Goal: Task Accomplishment & Management: Use online tool/utility

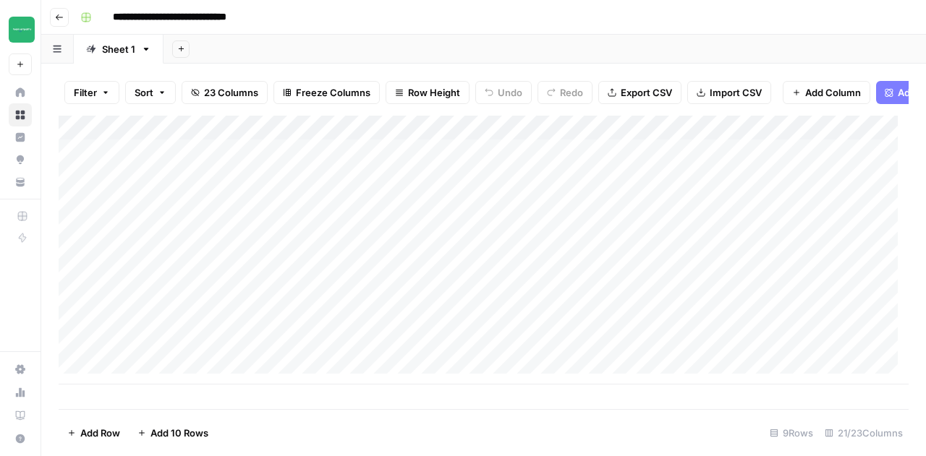
click at [256, 192] on div "Add Column" at bounding box center [484, 250] width 850 height 269
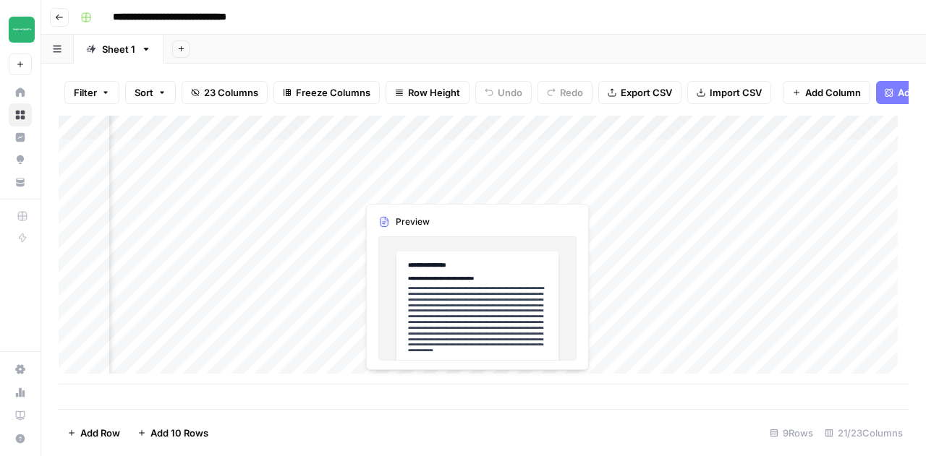
click at [426, 192] on div "Add Column" at bounding box center [484, 250] width 850 height 269
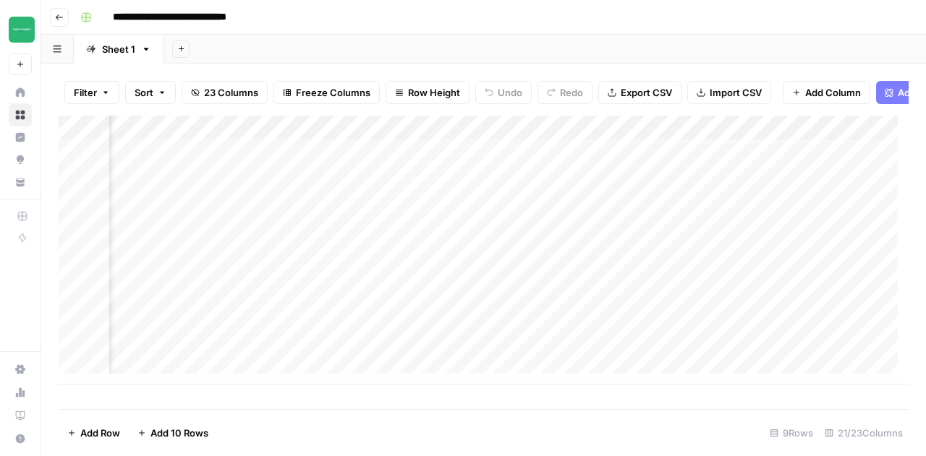
scroll to position [0, 236]
click at [567, 187] on div "Add Column" at bounding box center [484, 250] width 850 height 269
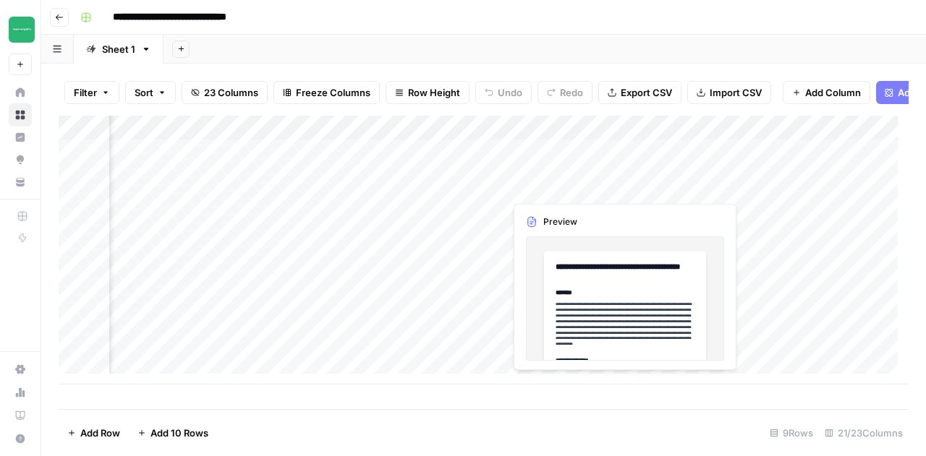
click at [622, 188] on div "Add Column" at bounding box center [484, 250] width 850 height 269
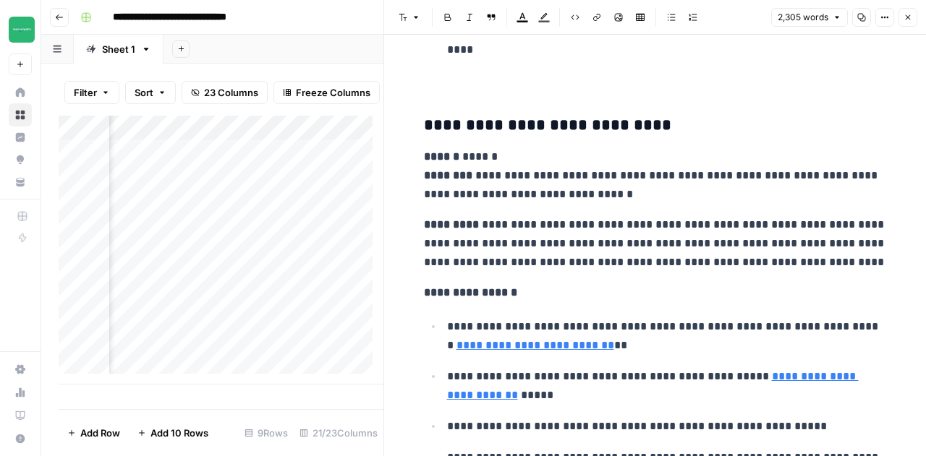
scroll to position [5796, 0]
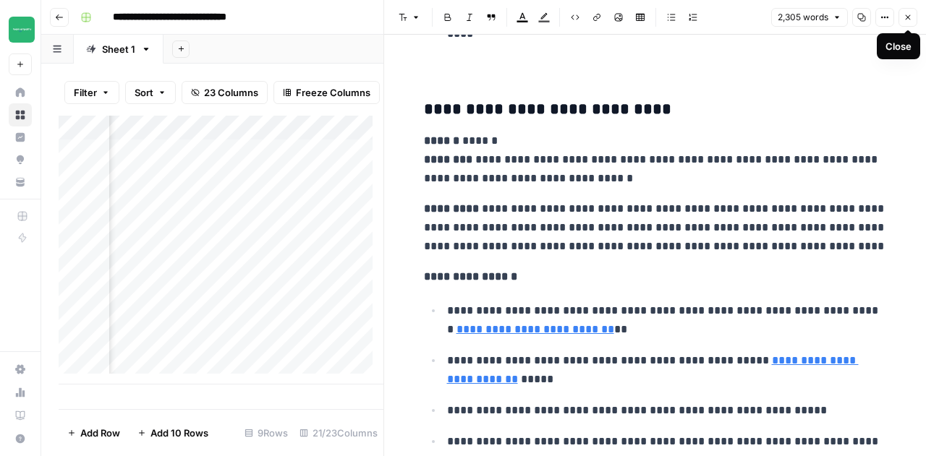
click at [912, 19] on button "Close" at bounding box center [907, 17] width 19 height 19
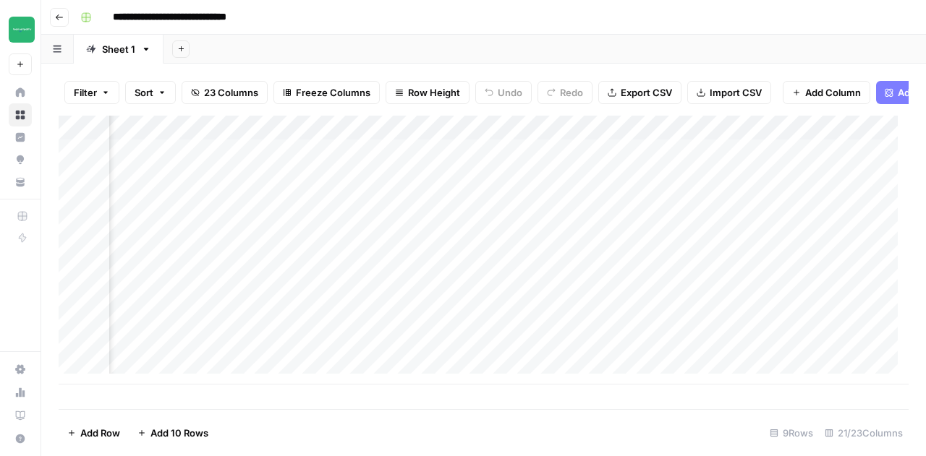
scroll to position [0, 2240]
click at [574, 185] on div "Add Column" at bounding box center [484, 250] width 850 height 269
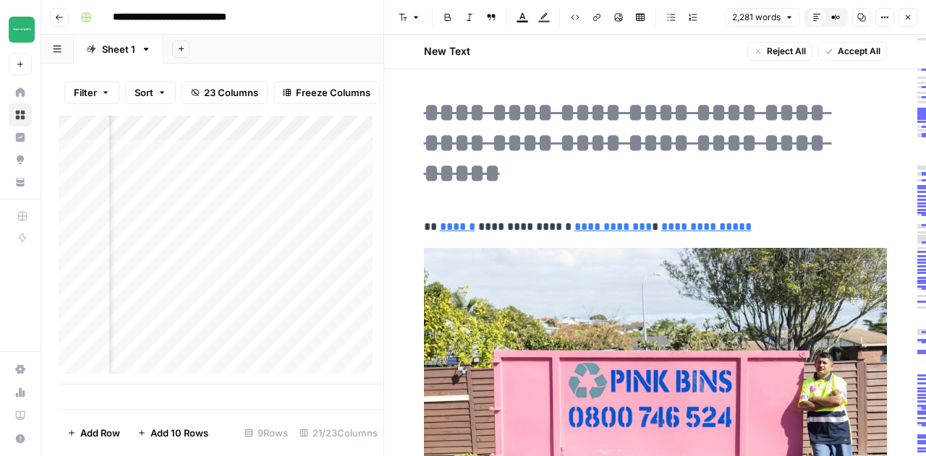
click at [315, 140] on div "Add Column" at bounding box center [221, 250] width 325 height 269
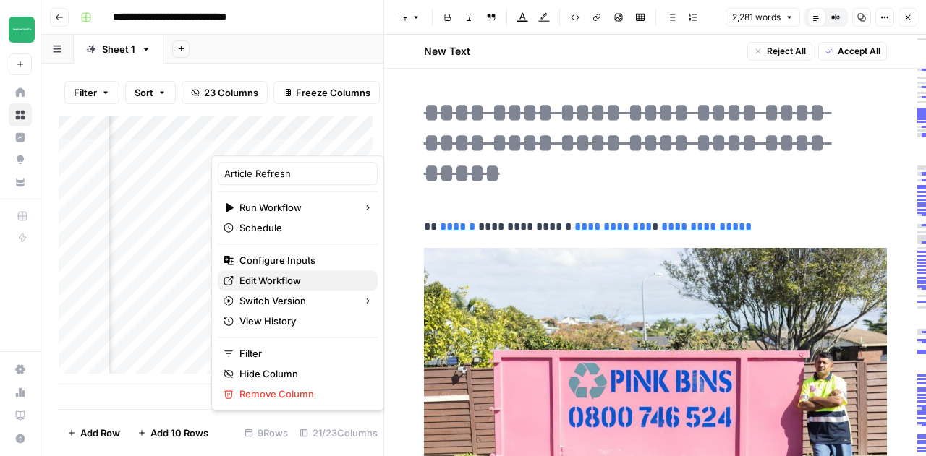
click at [278, 278] on span "Edit Workflow" at bounding box center [302, 280] width 127 height 14
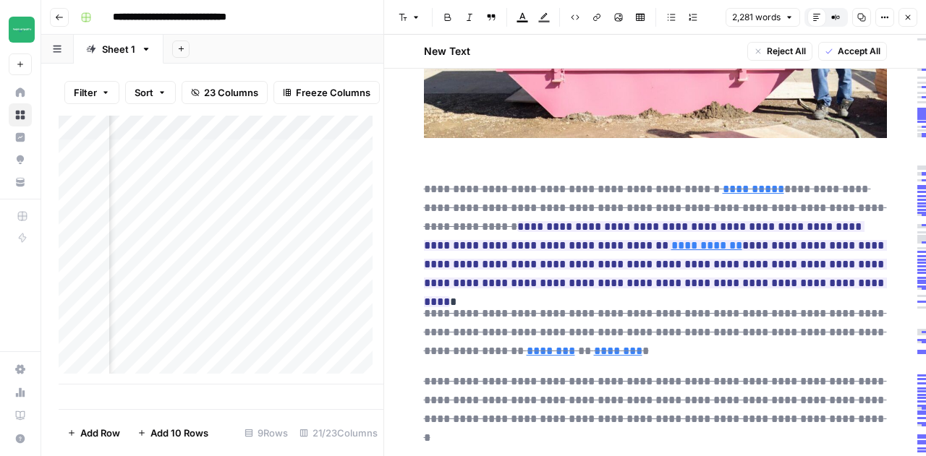
scroll to position [409, 0]
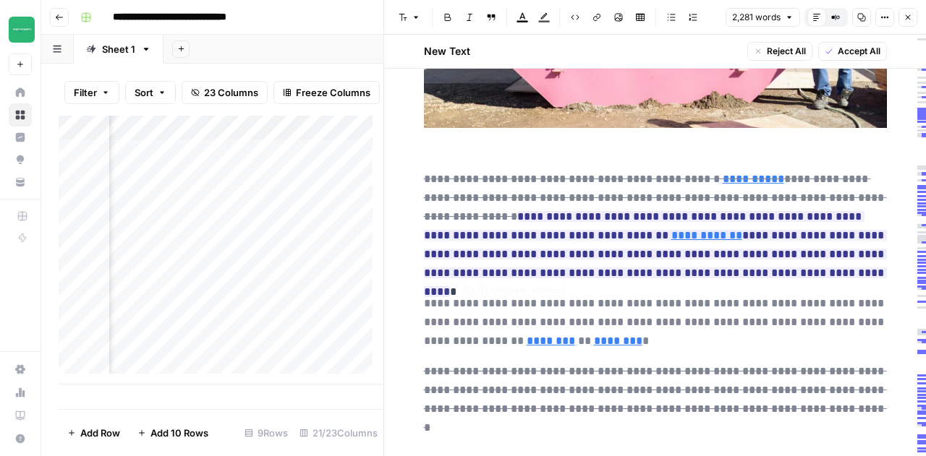
type input "[URL][DOMAIN_NAME]"
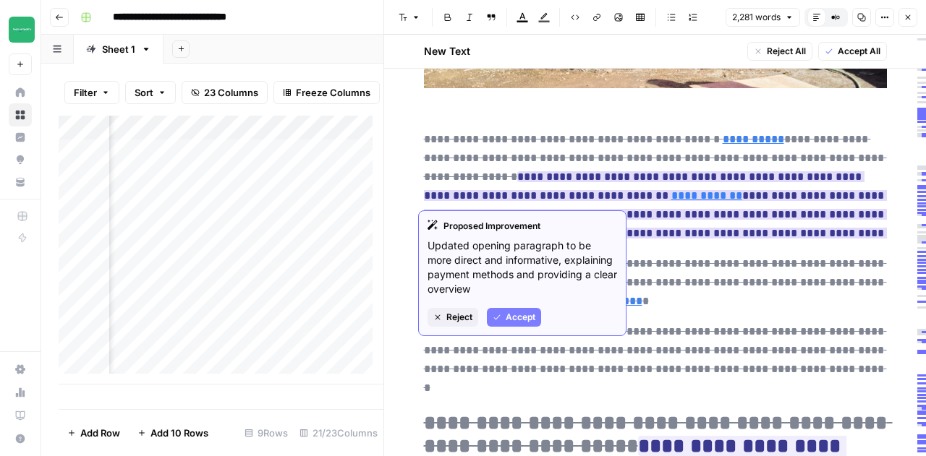
scroll to position [468, 0]
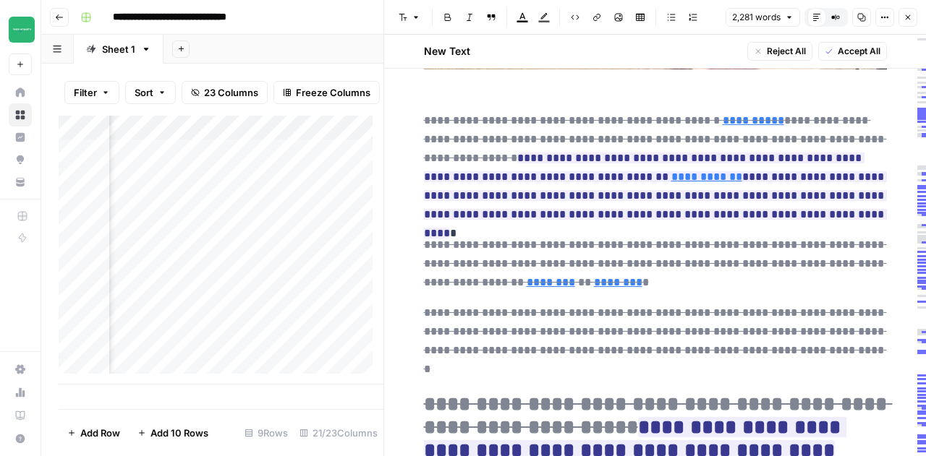
click at [767, 189] on p "**********" at bounding box center [655, 167] width 463 height 113
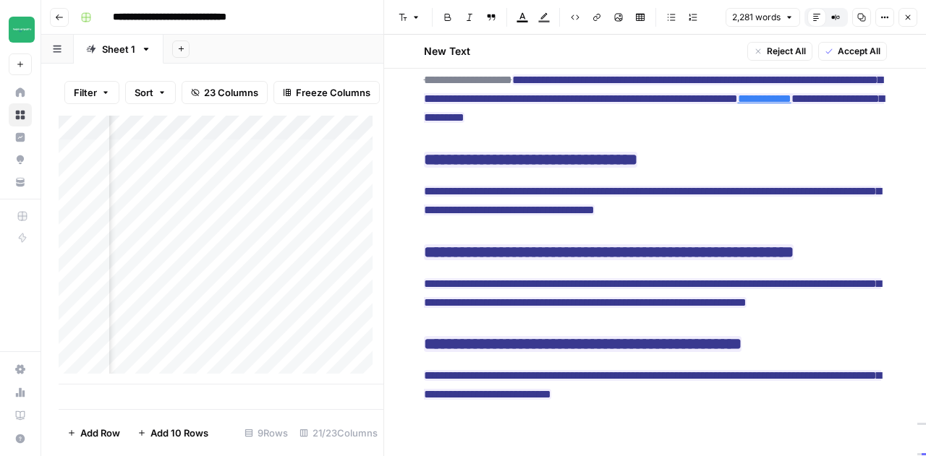
scroll to position [0, 2240]
click at [908, 24] on button "Close" at bounding box center [907, 17] width 19 height 19
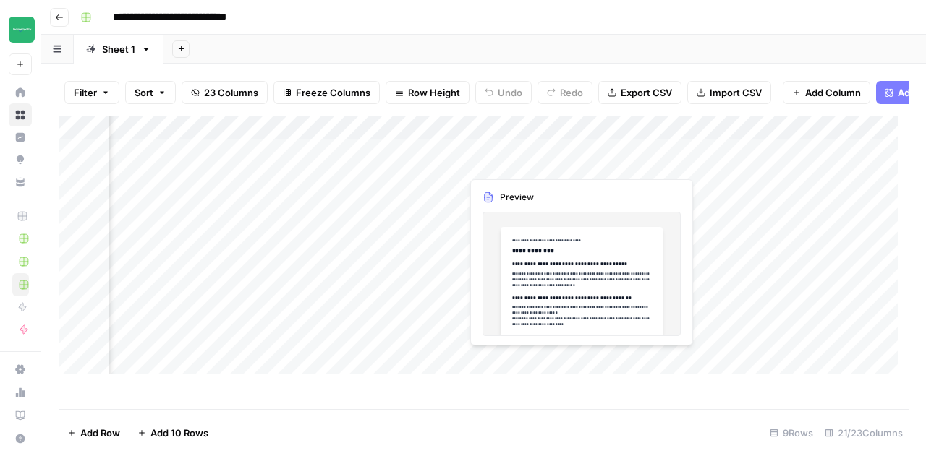
scroll to position [0, 198]
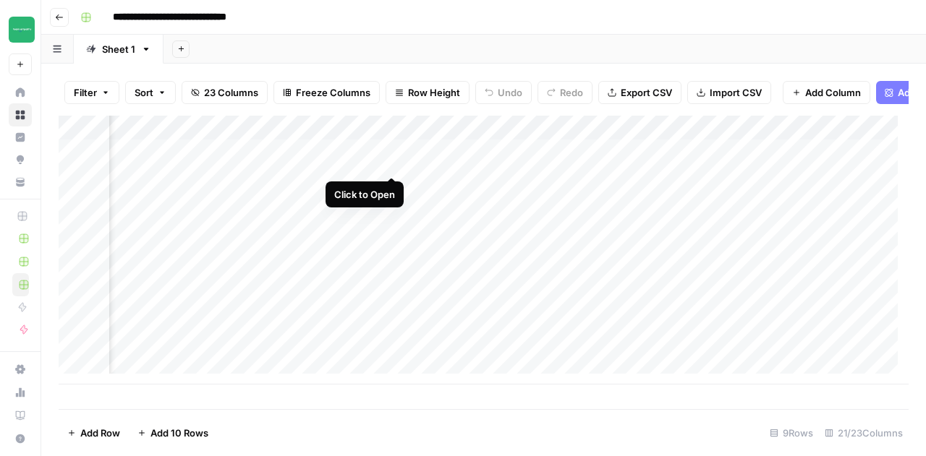
click at [393, 164] on div "Add Column" at bounding box center [484, 250] width 850 height 269
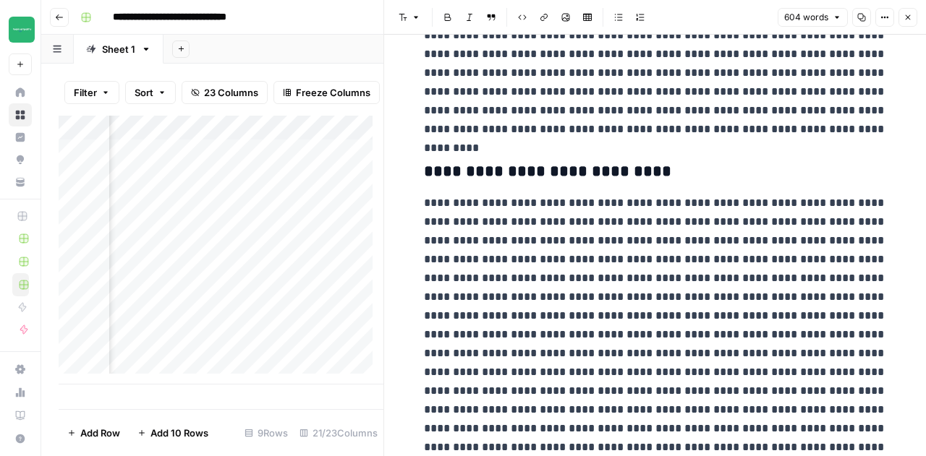
scroll to position [924, 0]
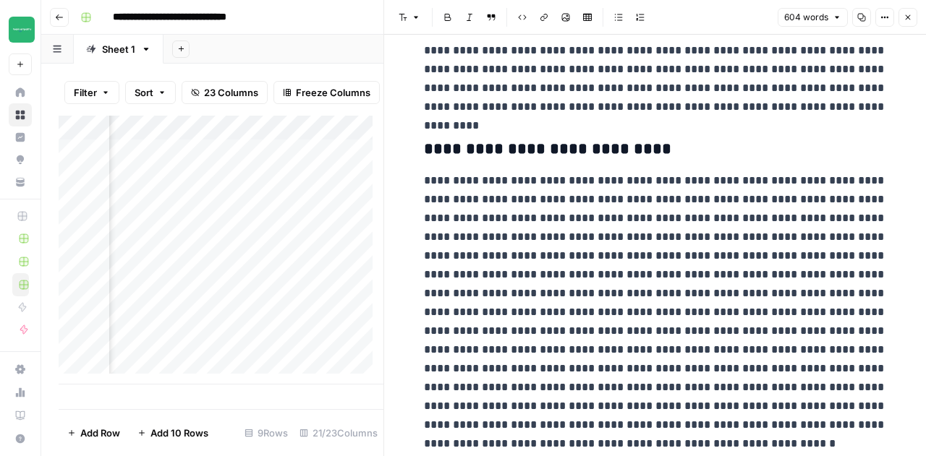
click at [909, 17] on icon "button" at bounding box center [907, 17] width 9 height 9
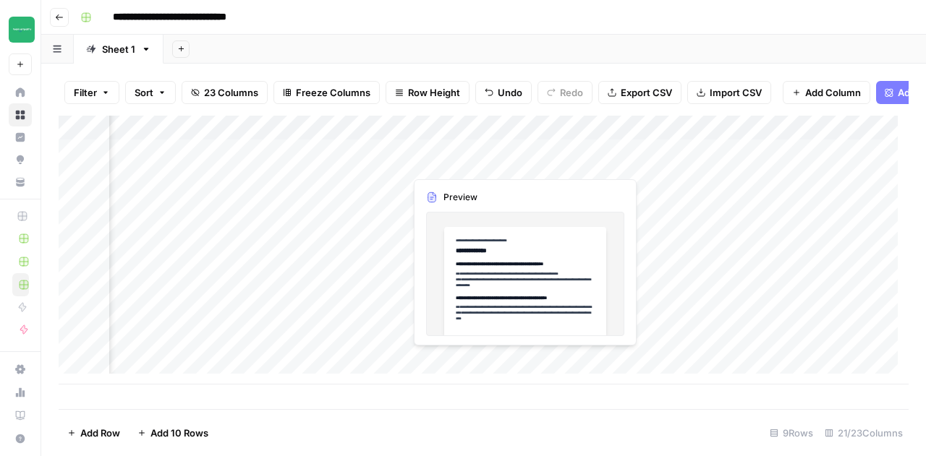
click at [547, 159] on div "Add Column" at bounding box center [484, 250] width 850 height 269
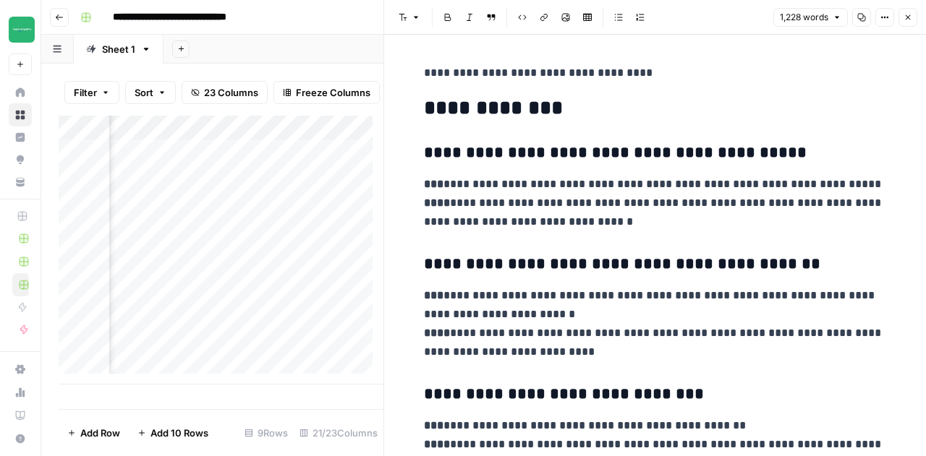
click at [909, 22] on button "Close" at bounding box center [907, 17] width 19 height 19
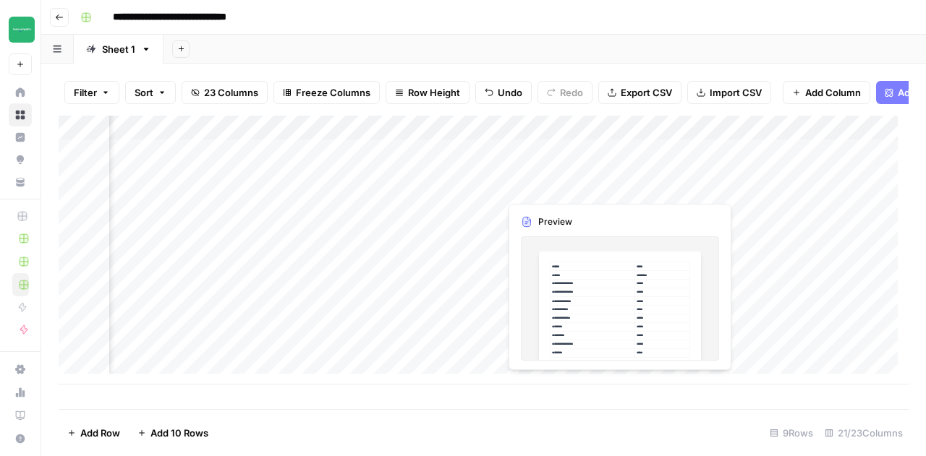
scroll to position [0, 1591]
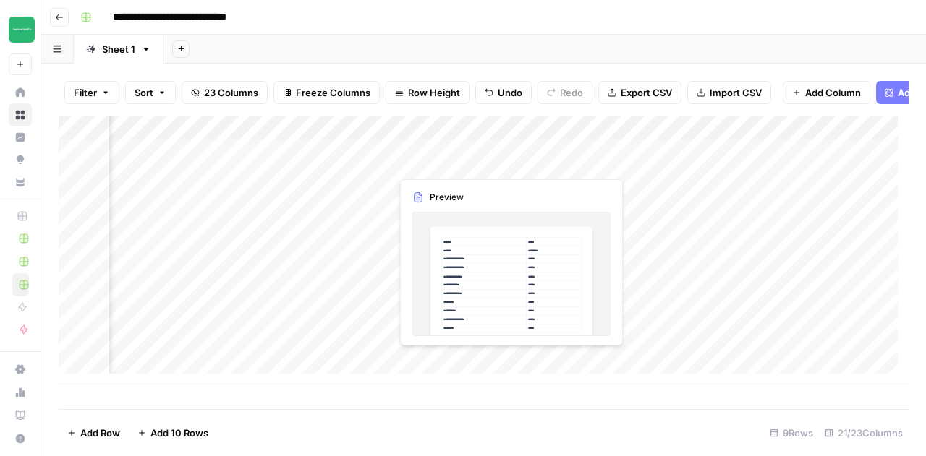
click at [508, 164] on div "Add Column" at bounding box center [484, 250] width 850 height 269
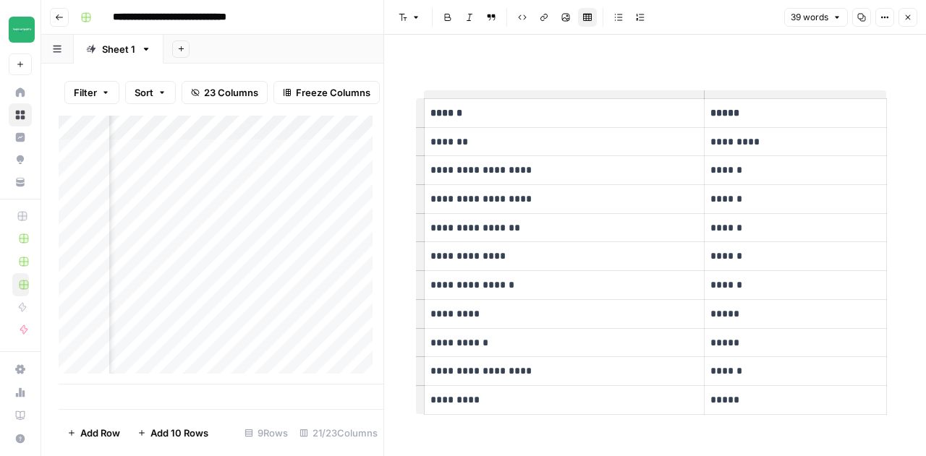
scroll to position [42, 0]
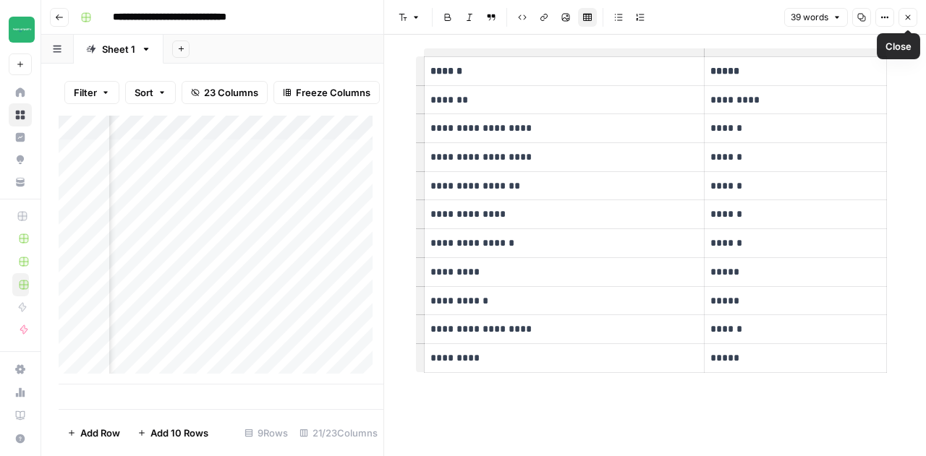
click at [905, 16] on icon "button" at bounding box center [907, 17] width 9 height 9
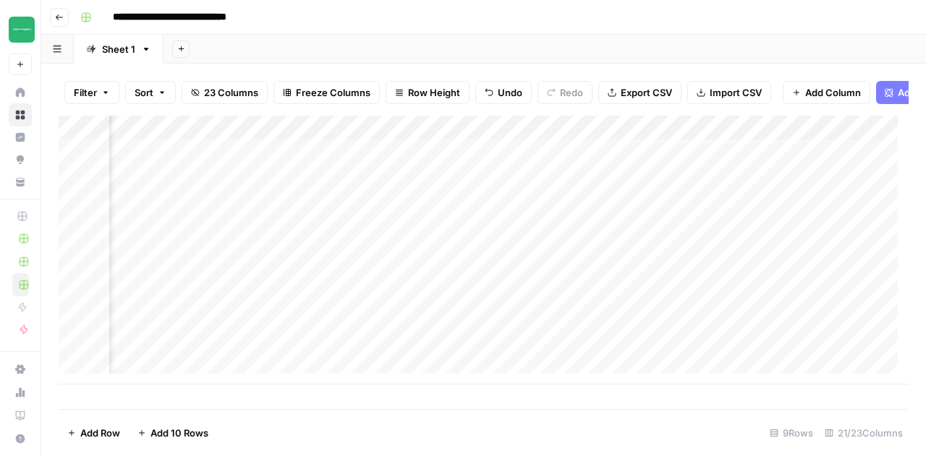
scroll to position [0, 1658]
click at [571, 161] on div "Add Column" at bounding box center [484, 250] width 850 height 269
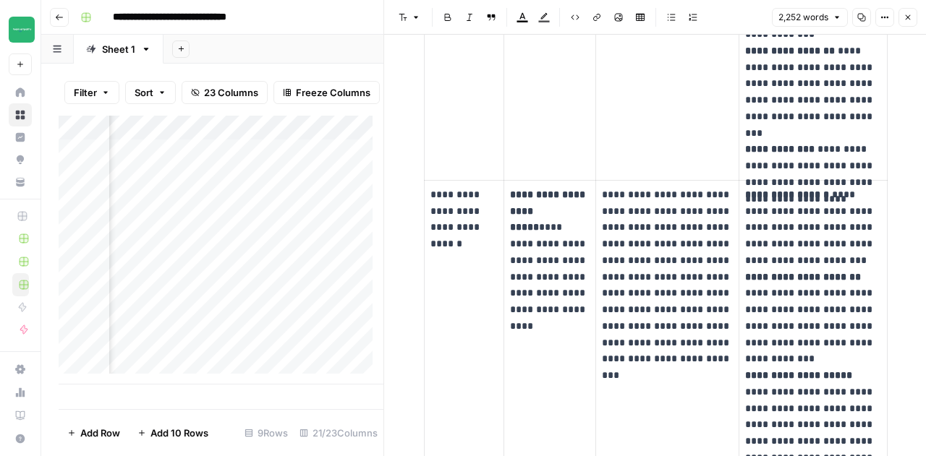
scroll to position [1866, 0]
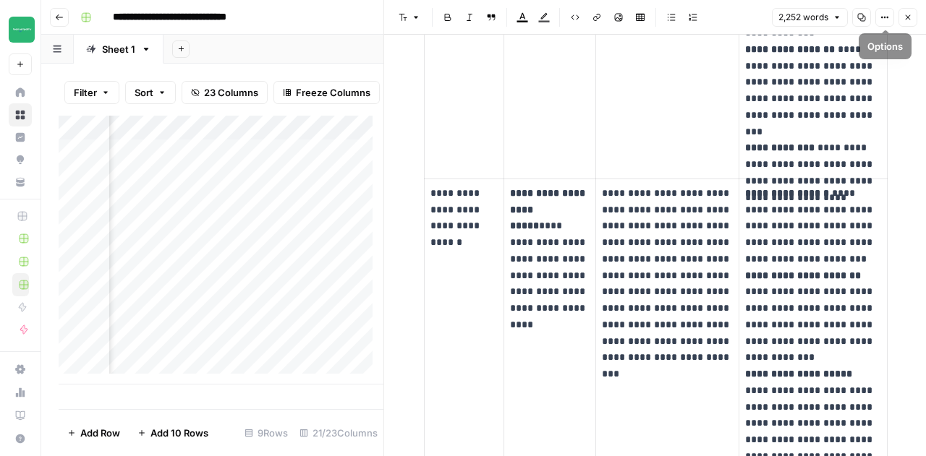
click at [909, 20] on icon "button" at bounding box center [907, 17] width 9 height 9
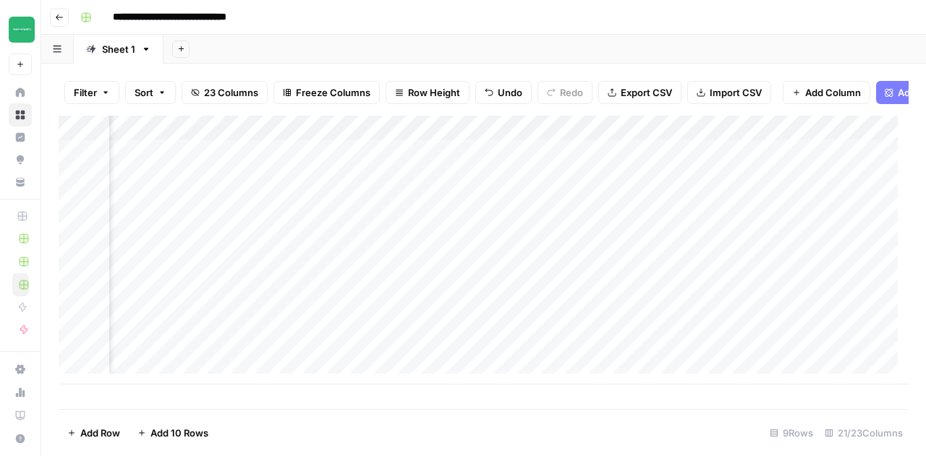
scroll to position [0, 2018]
click at [540, 142] on div "Add Column" at bounding box center [484, 250] width 850 height 269
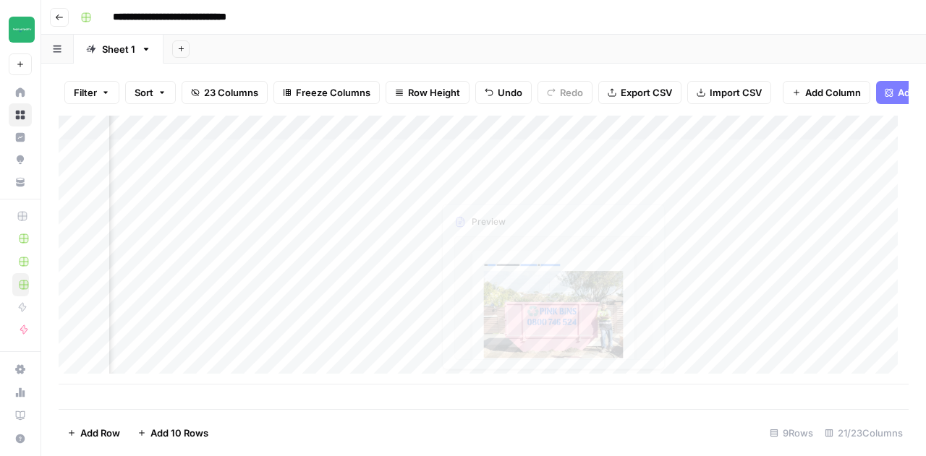
scroll to position [0, 2187]
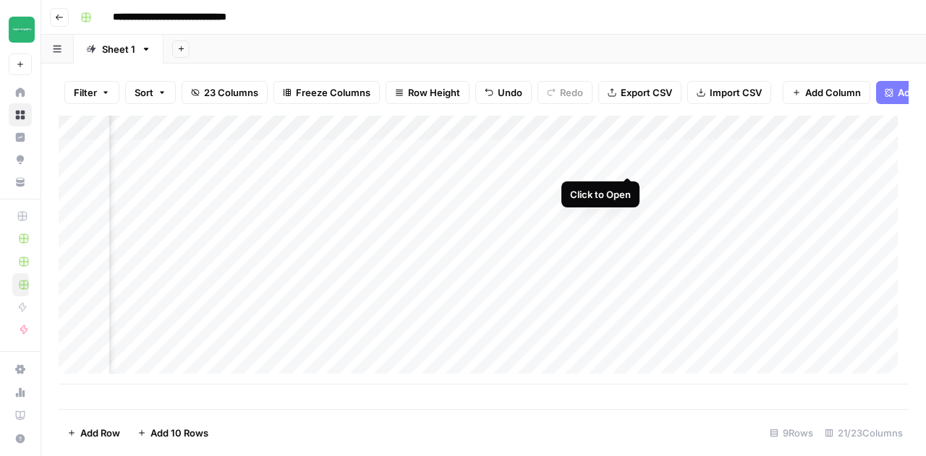
click at [628, 161] on div "Add Column" at bounding box center [484, 250] width 850 height 269
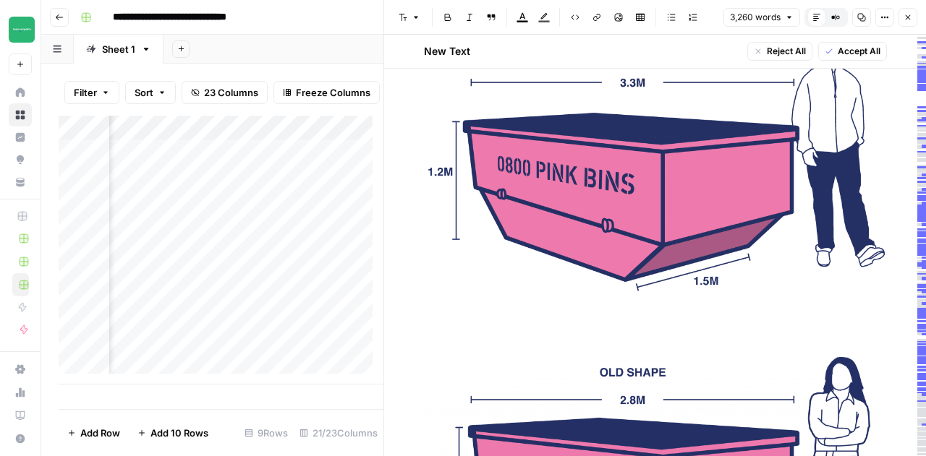
scroll to position [3637, 0]
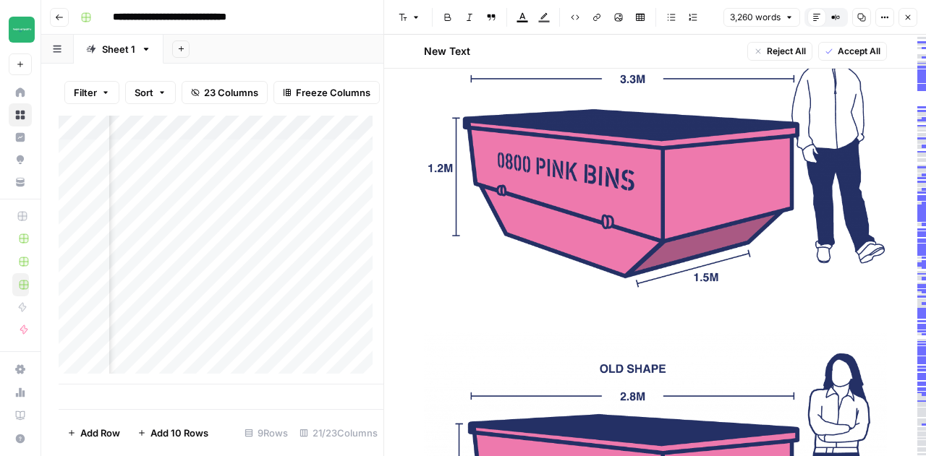
click at [906, 17] on icon "button" at bounding box center [907, 17] width 9 height 9
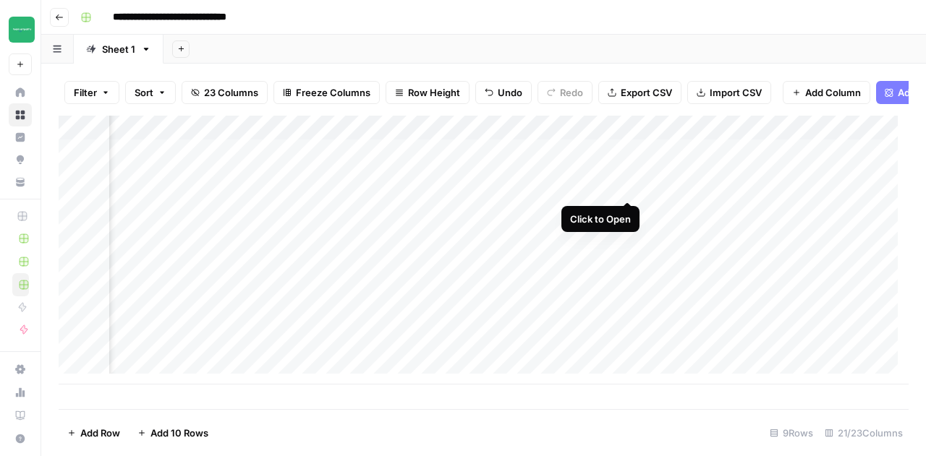
click at [628, 186] on div "Add Column" at bounding box center [484, 250] width 850 height 269
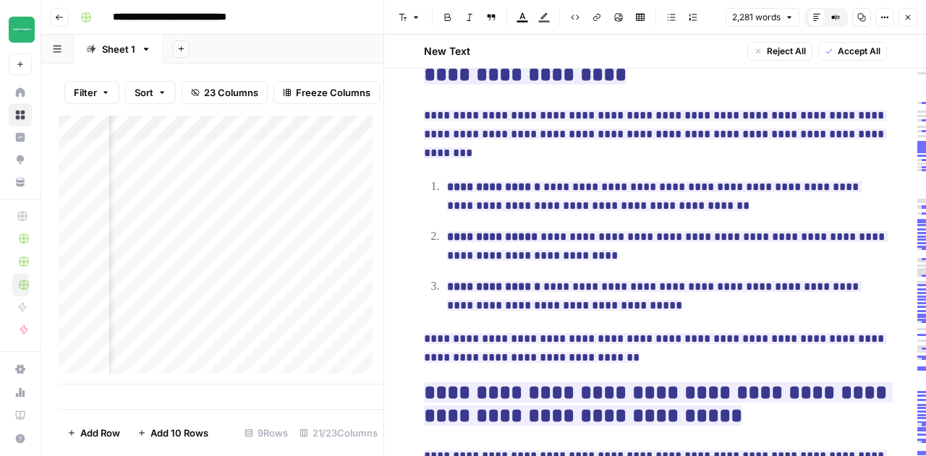
scroll to position [3332, 0]
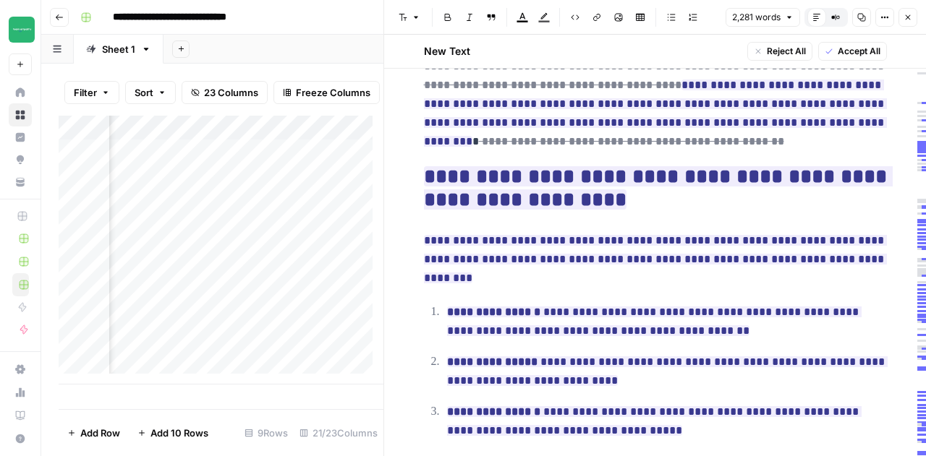
click at [909, 20] on icon "button" at bounding box center [907, 17] width 9 height 9
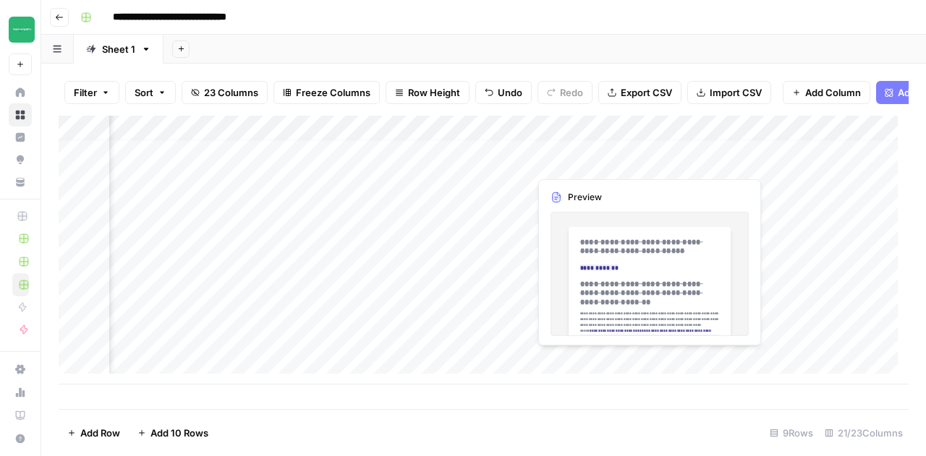
scroll to position [11, 2187]
